Goal: Task Accomplishment & Management: Manage account settings

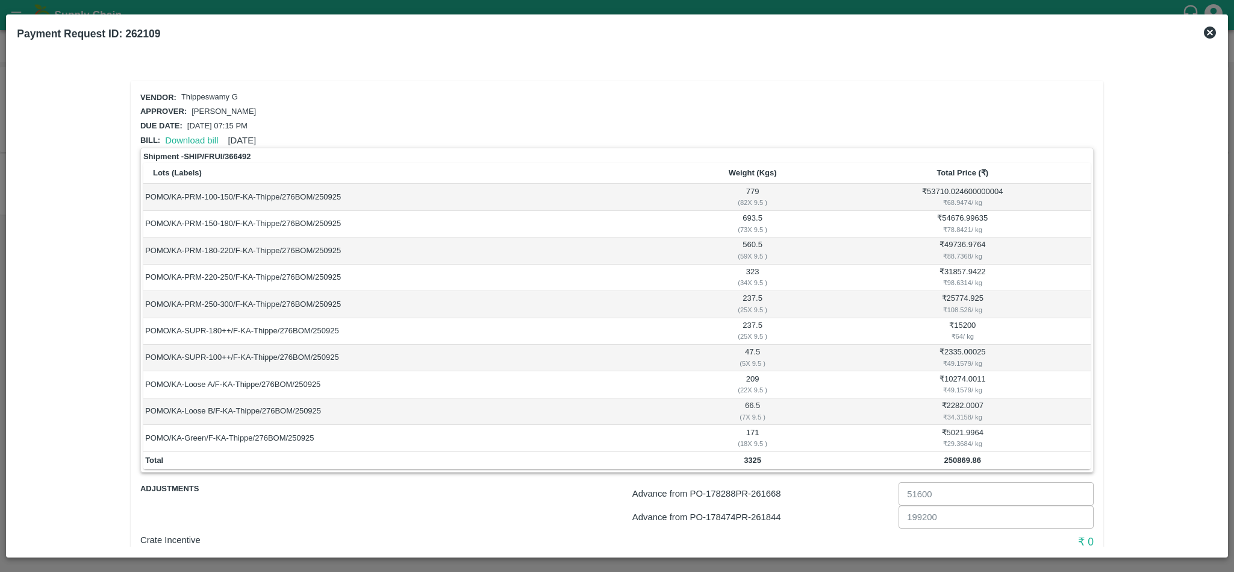
click at [766, 497] on p "Advance from PO- 178288 PR- 261668" at bounding box center [762, 493] width 261 height 13
copy p "261668"
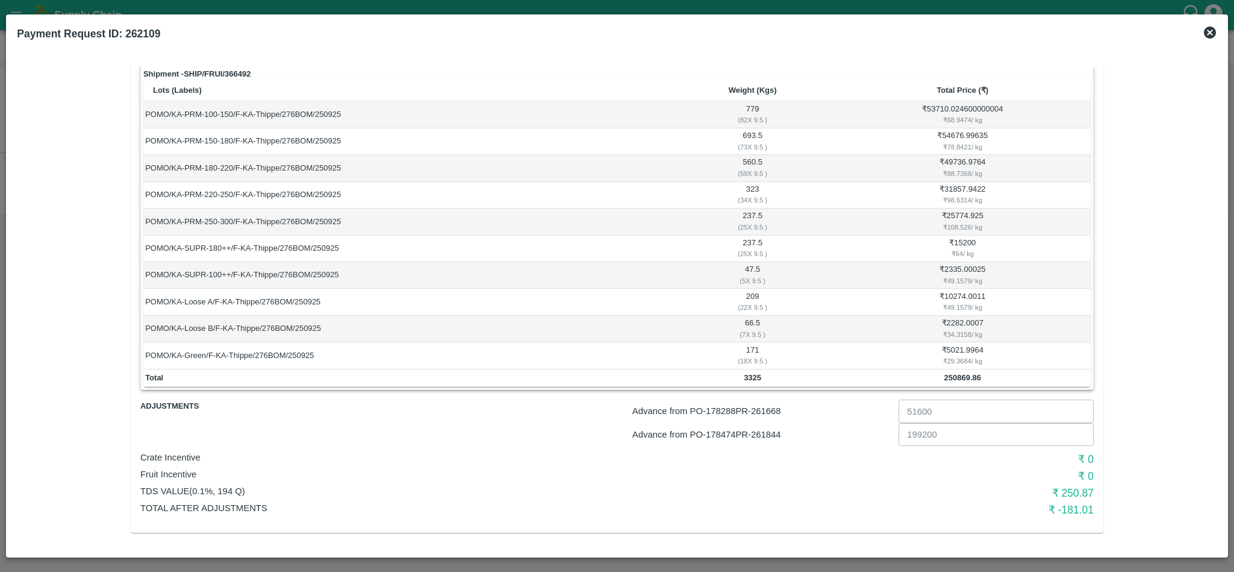
click at [770, 430] on p "Advance from PO- 178474 PR- 261844" at bounding box center [762, 434] width 261 height 13
copy p "261844"
